Goal: Information Seeking & Learning: Learn about a topic

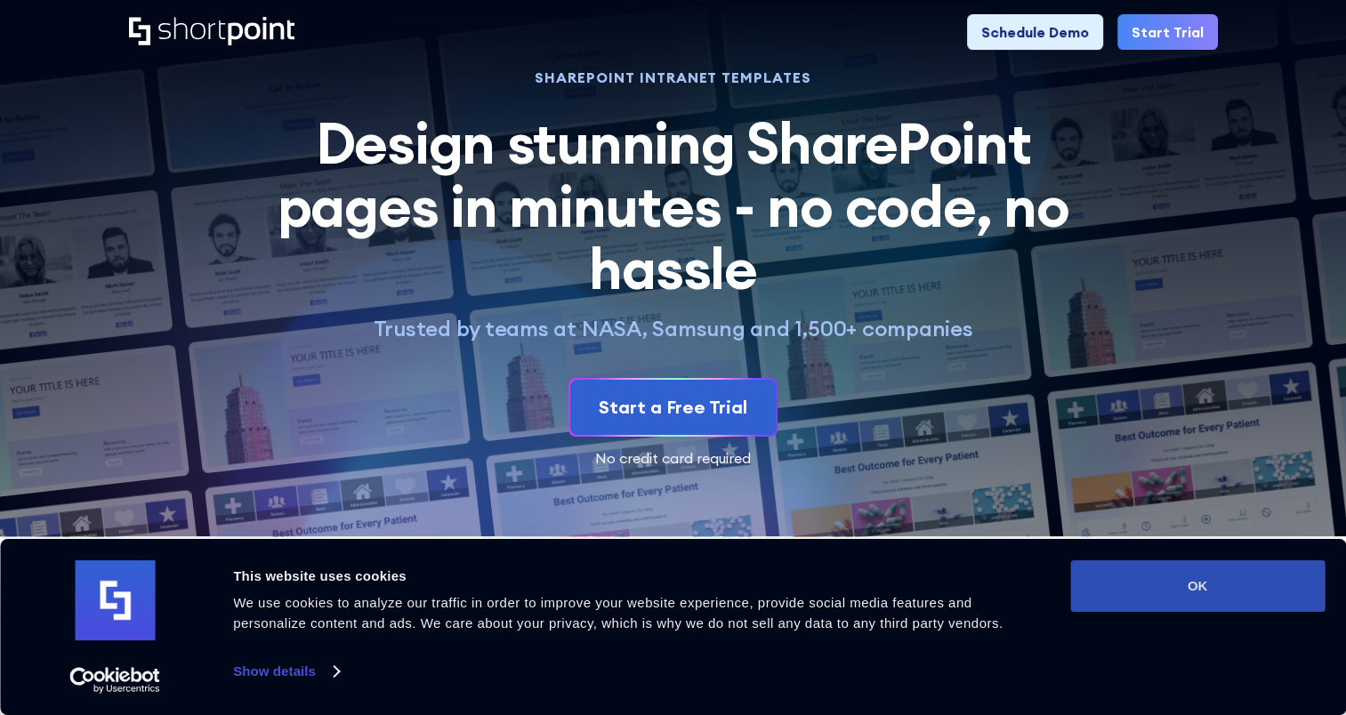
click at [1164, 578] on button "OK" at bounding box center [1198, 587] width 255 height 52
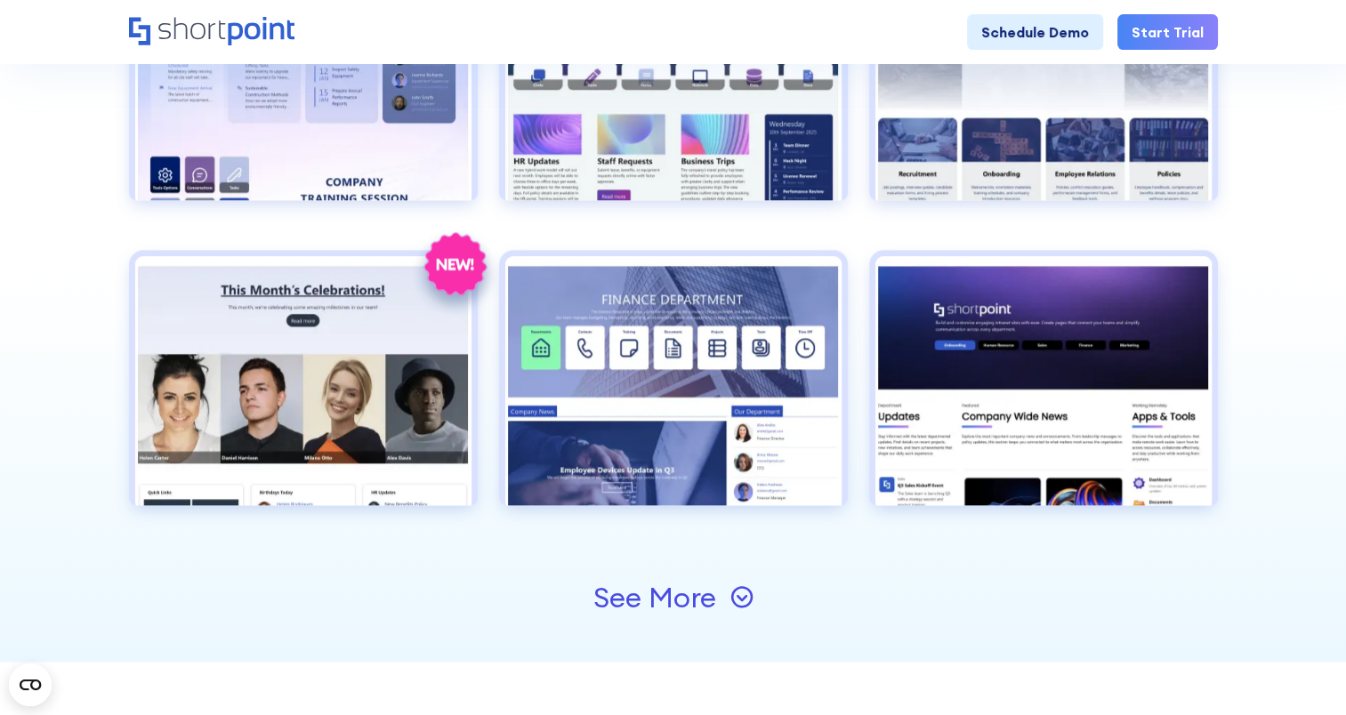
scroll to position [1958, 0]
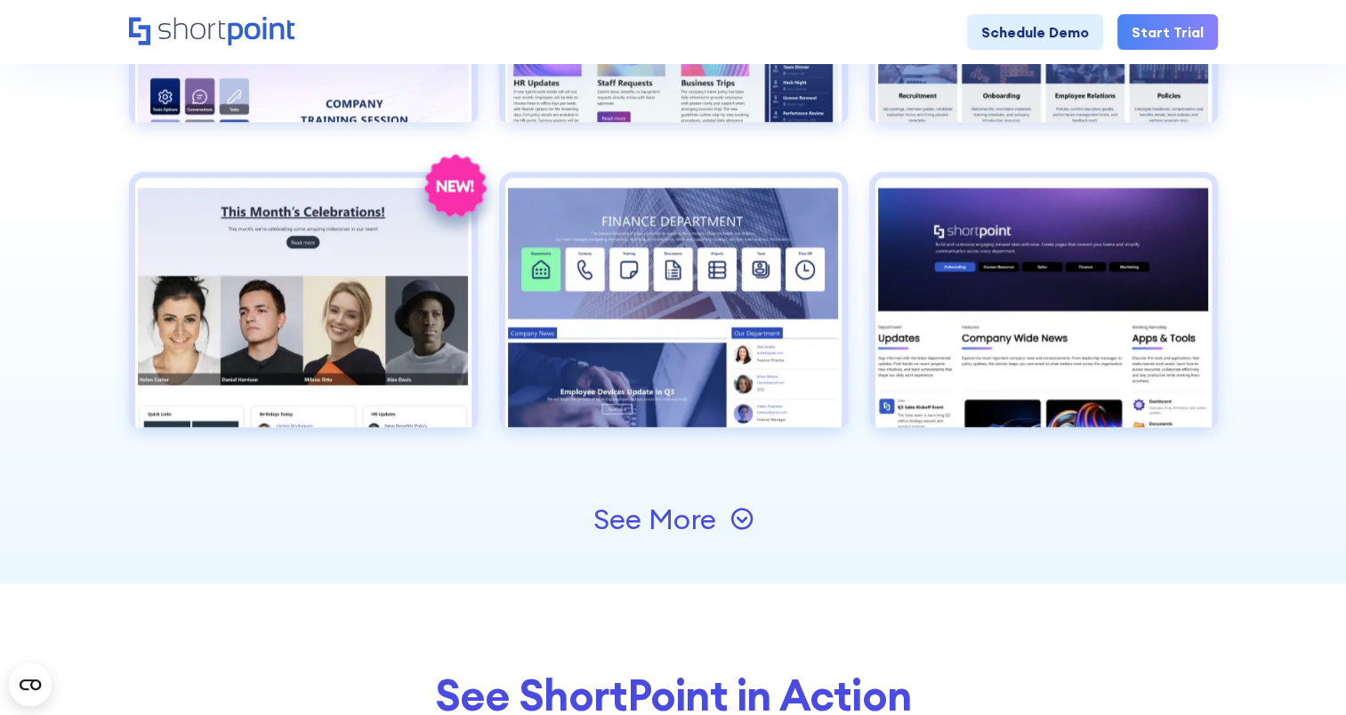
click at [715, 512] on div "See More" at bounding box center [655, 519] width 123 height 28
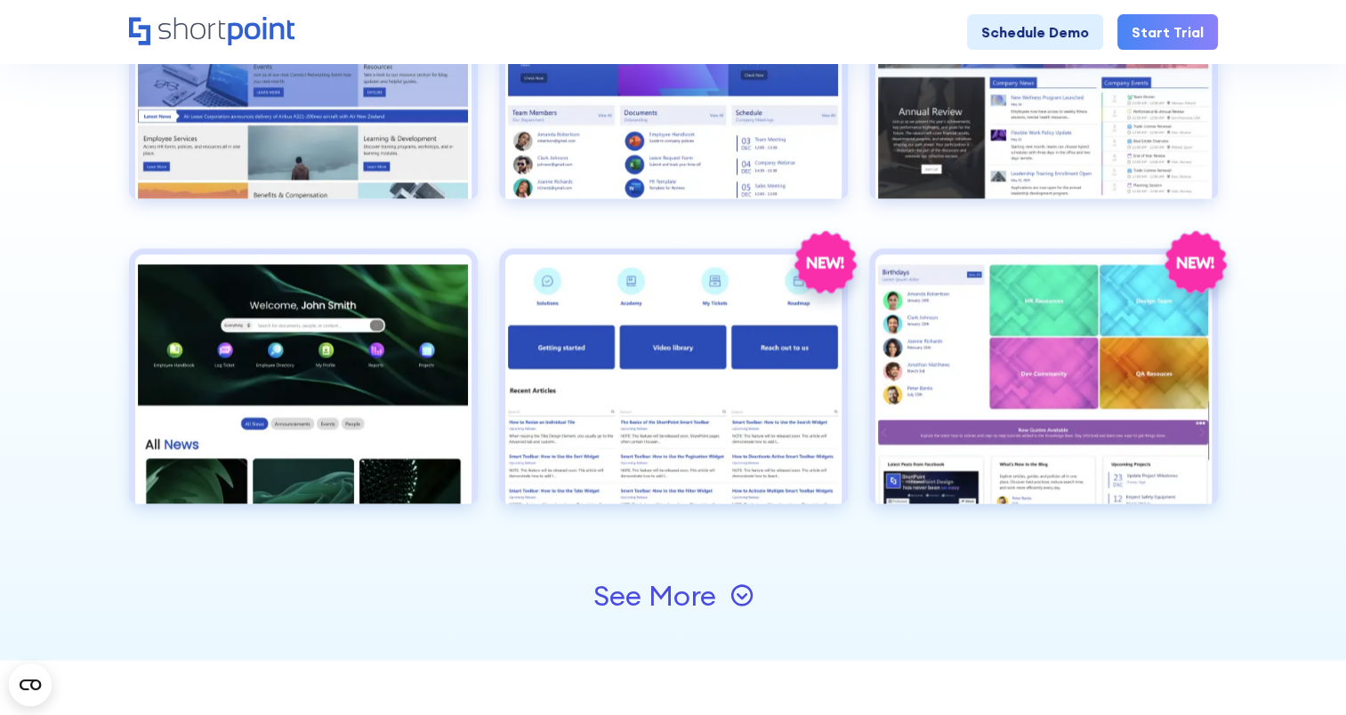
scroll to position [2581, 0]
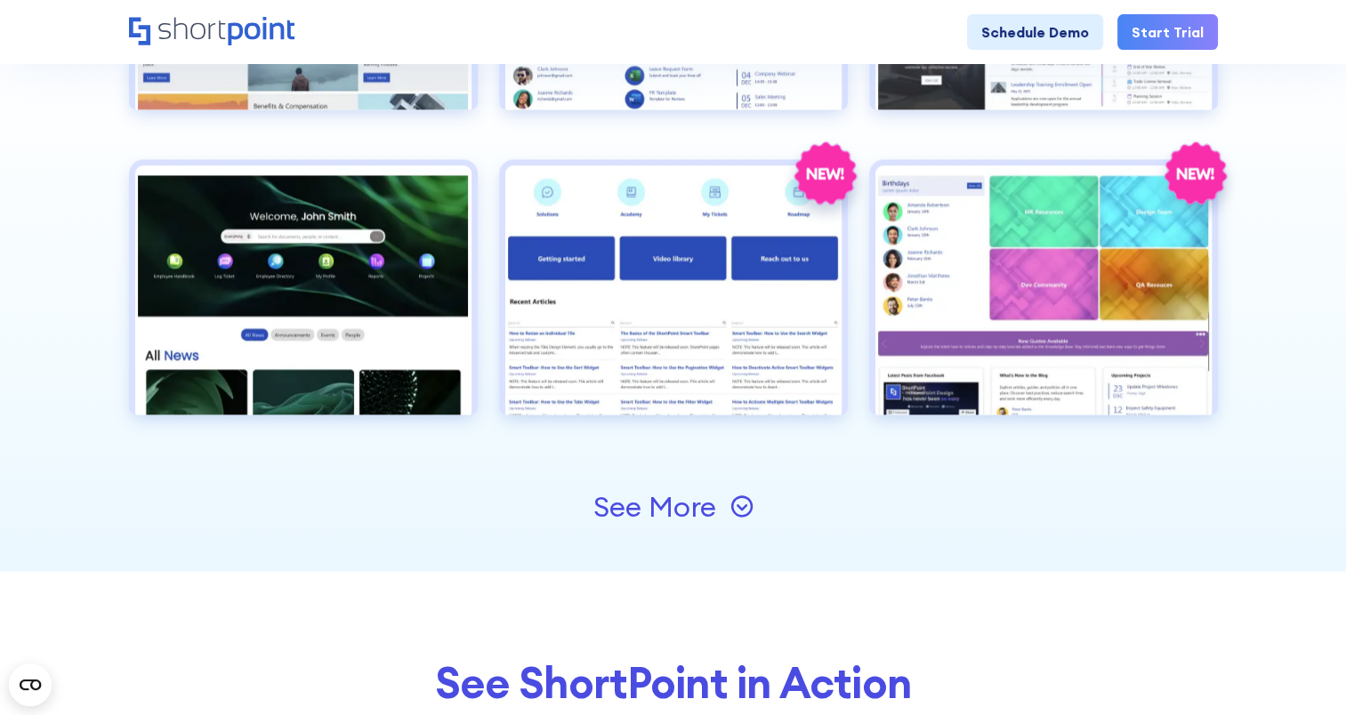
click at [670, 503] on div "See More" at bounding box center [655, 507] width 123 height 28
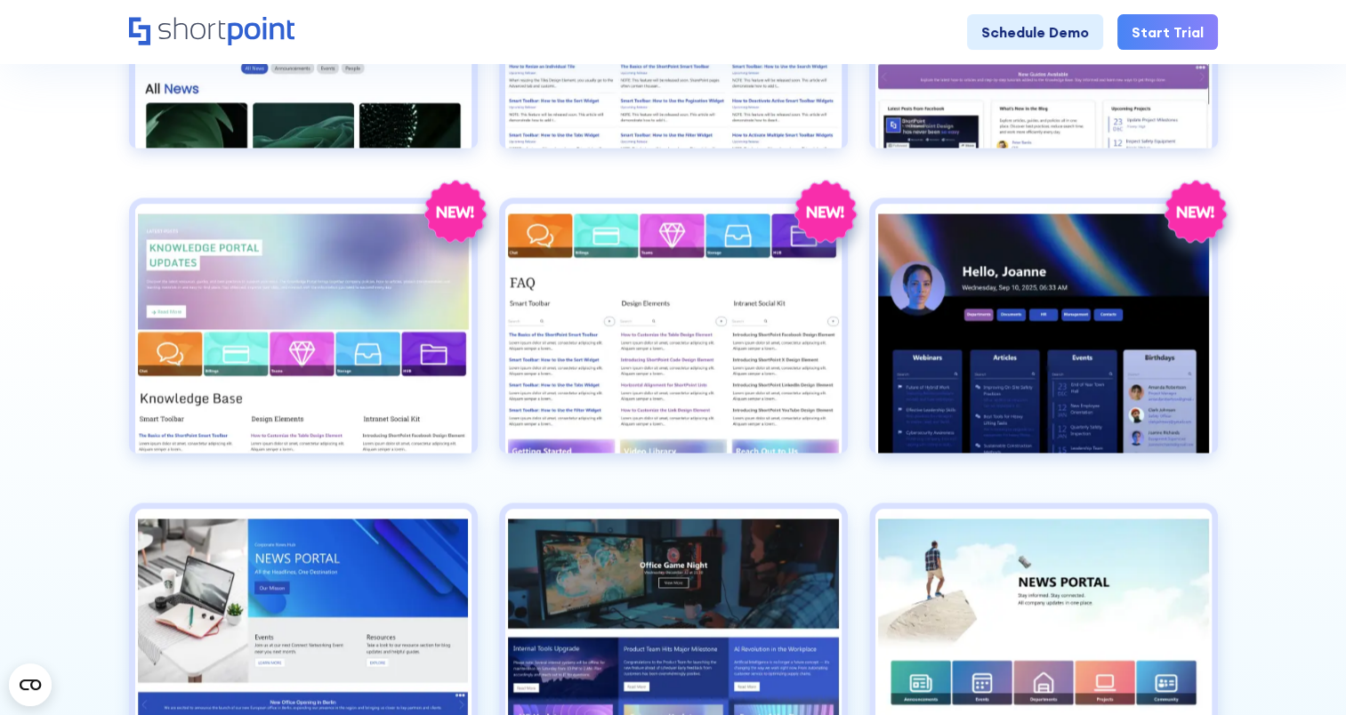
scroll to position [3115, 0]
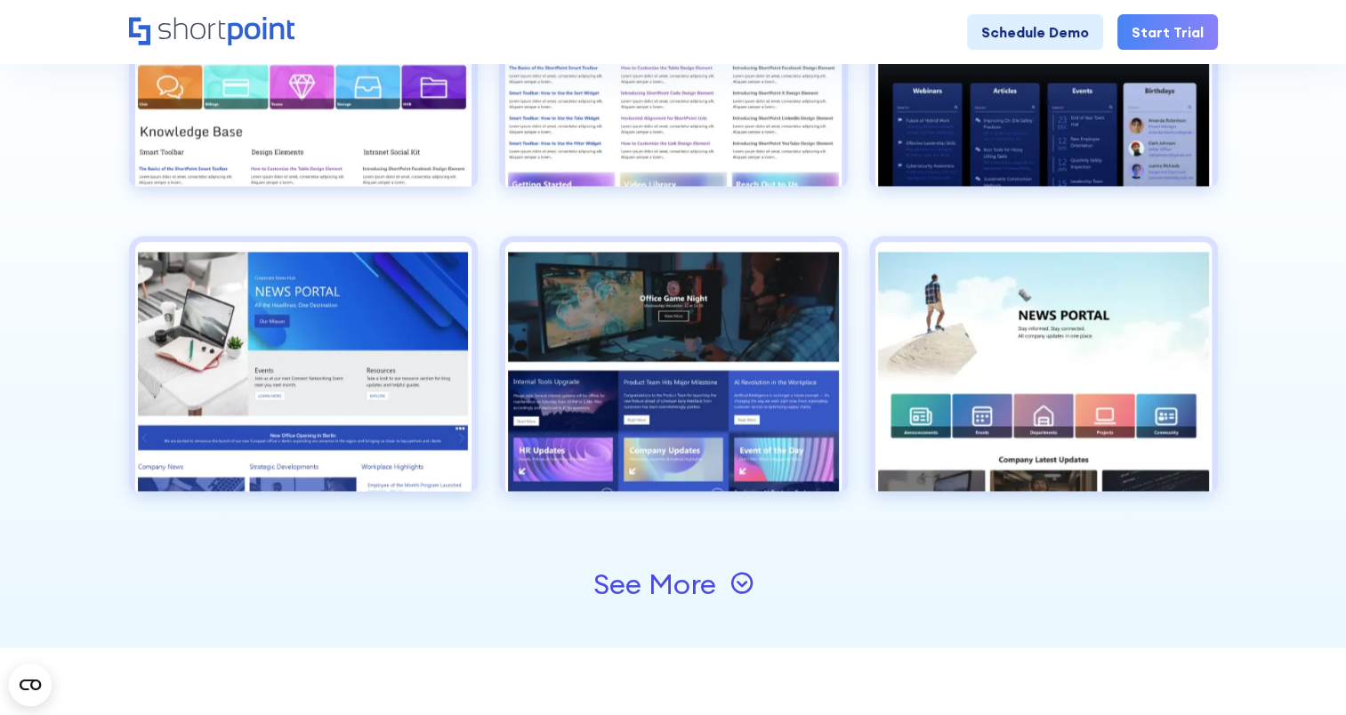
click at [736, 577] on icon at bounding box center [742, 582] width 23 height 23
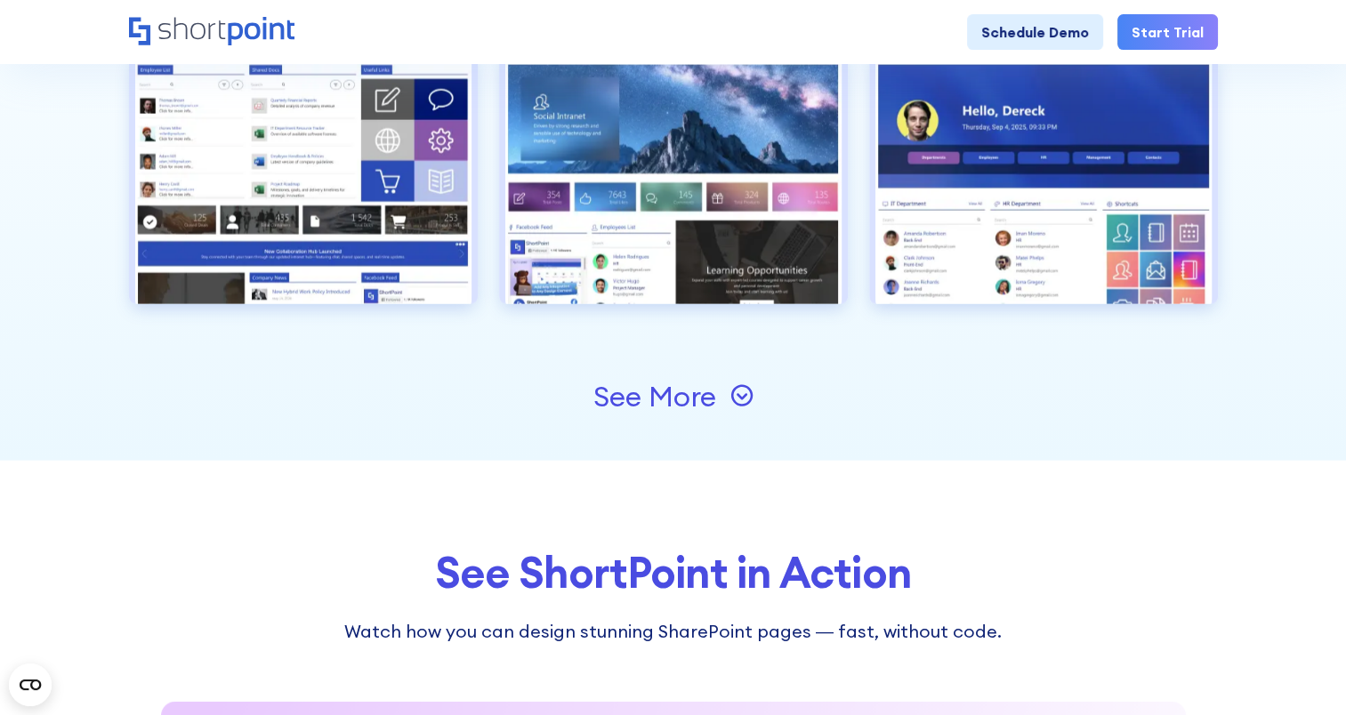
scroll to position [3916, 0]
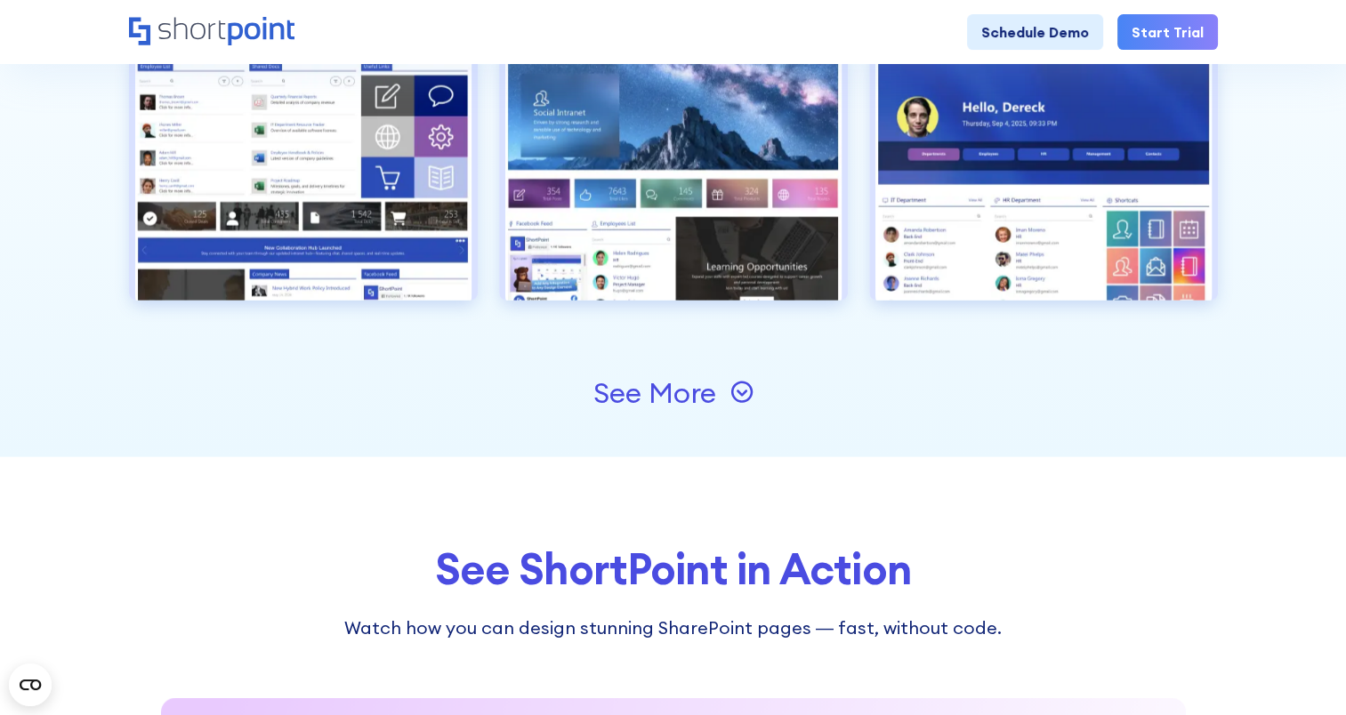
click at [678, 364] on div "See More" at bounding box center [673, 393] width 1089 height 128
click at [670, 379] on div "See More" at bounding box center [655, 393] width 123 height 28
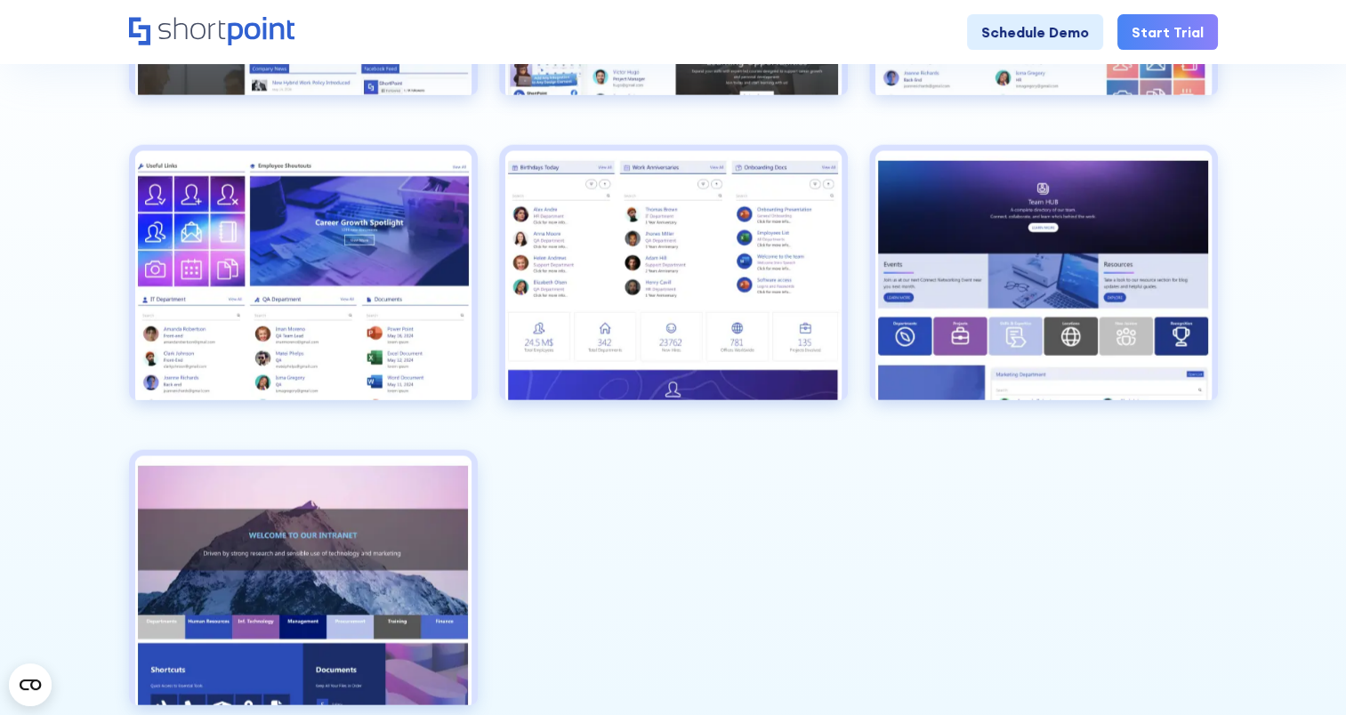
scroll to position [4361, 0]
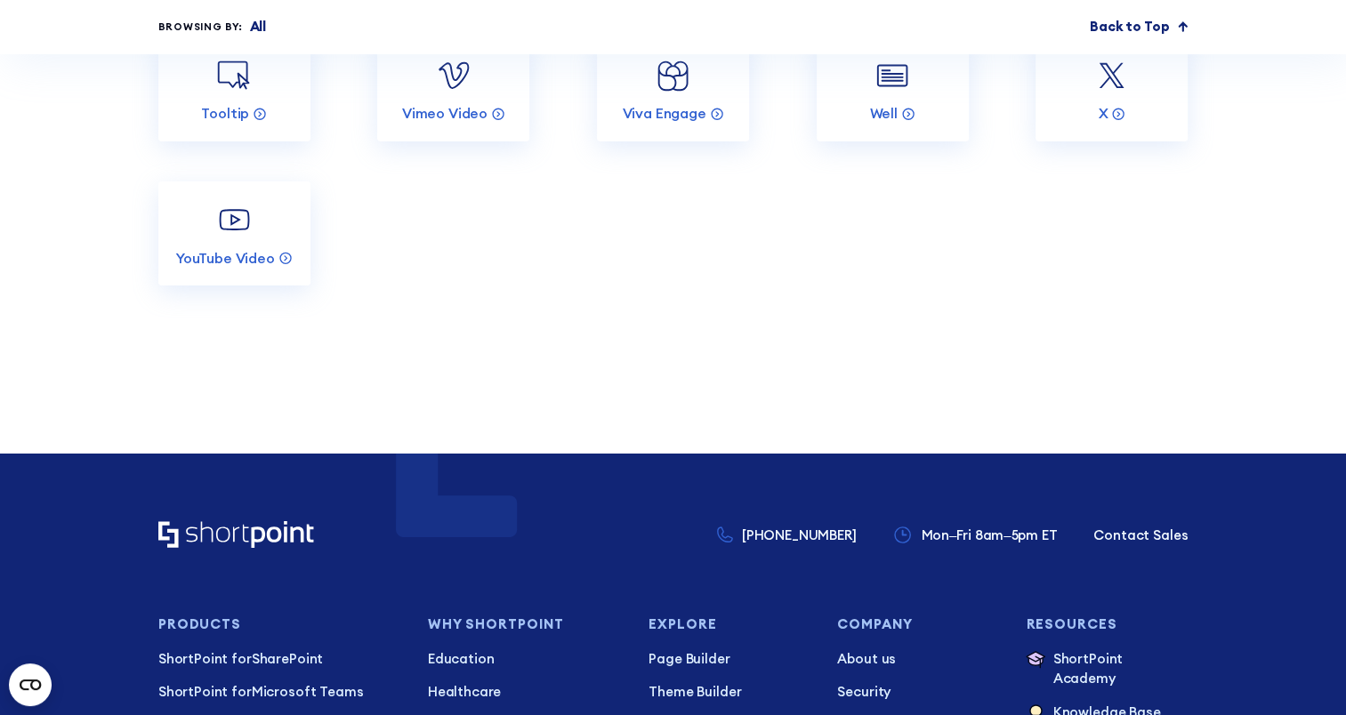
scroll to position [6826, 0]
